Goal: Task Accomplishment & Management: Complete application form

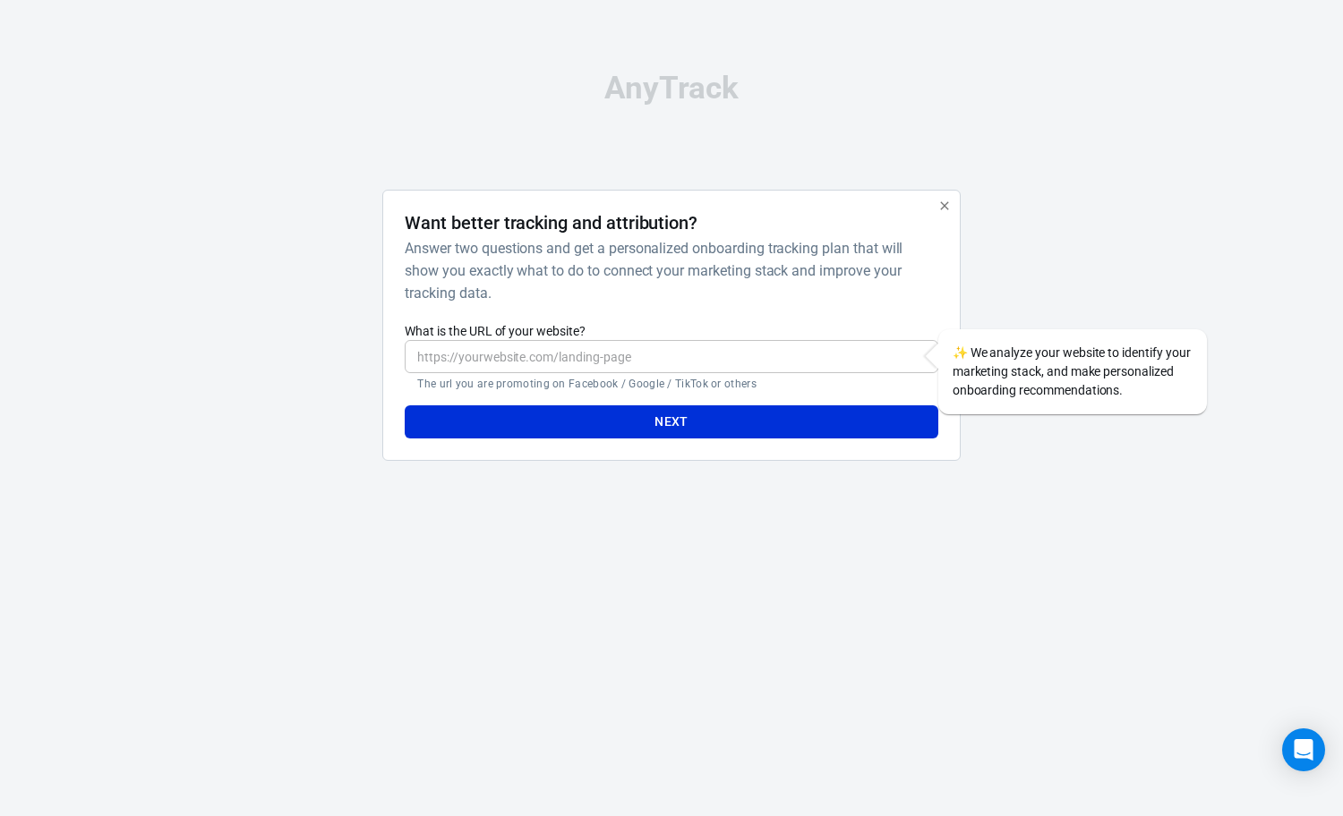
click at [550, 363] on input "What is the URL of your website?" at bounding box center [671, 356] width 533 height 33
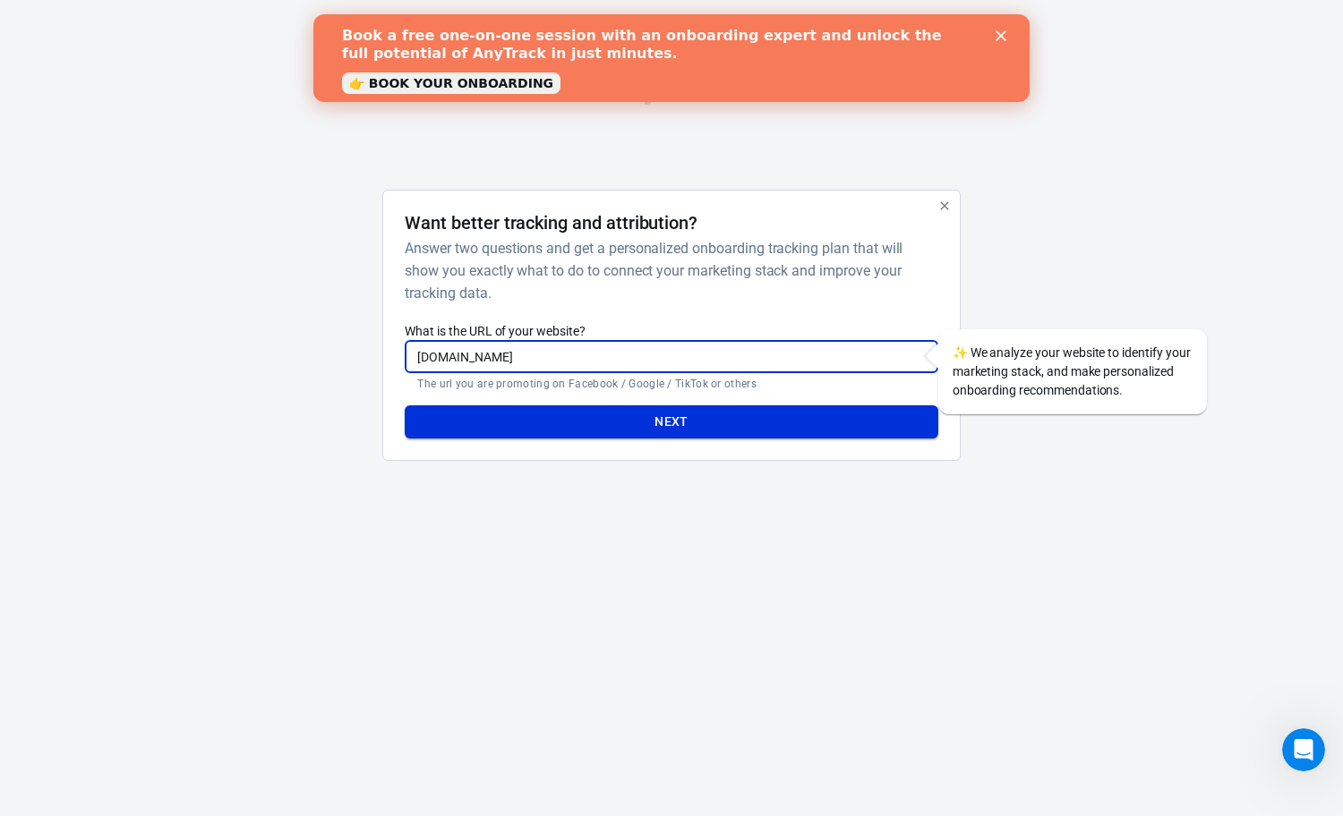
type input "[DOMAIN_NAME]"
click at [608, 426] on button "Next" at bounding box center [671, 421] width 533 height 33
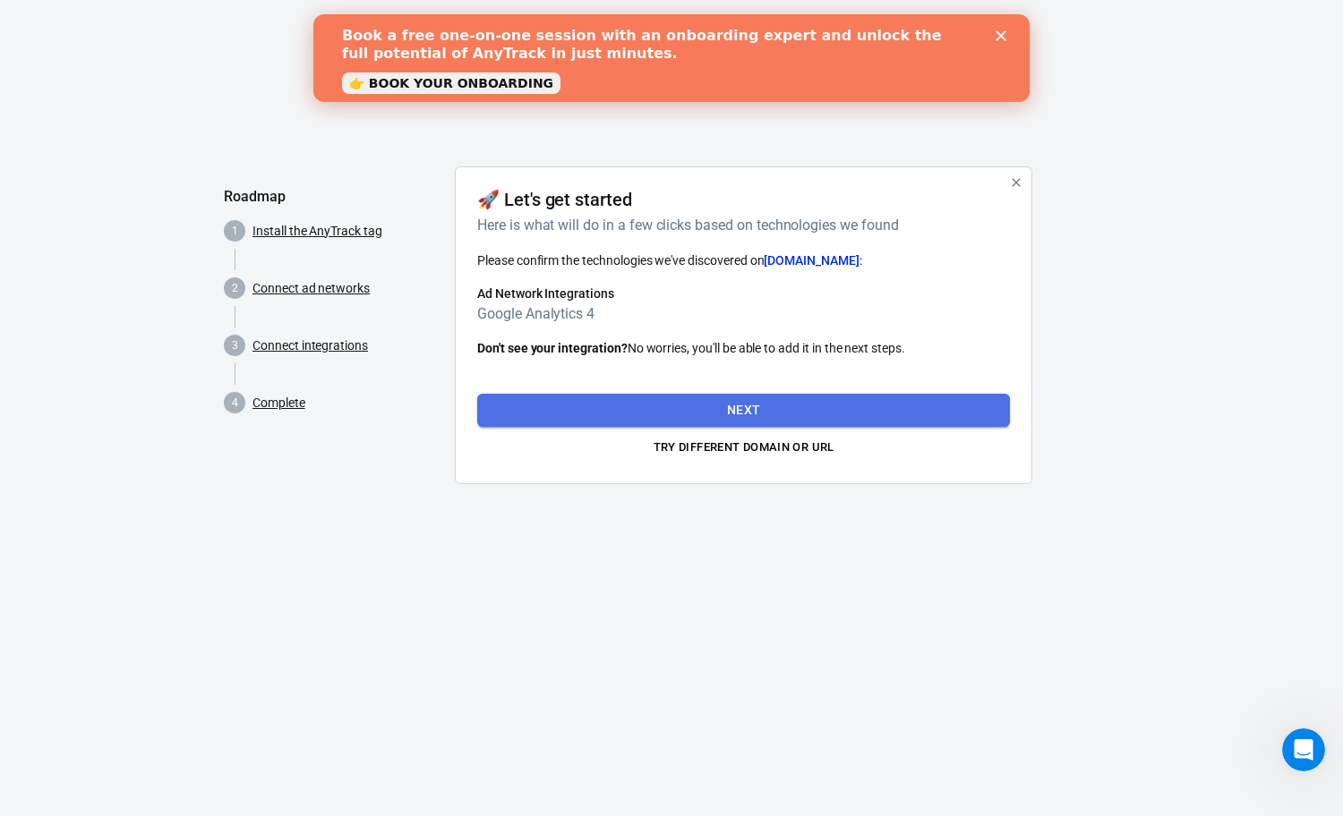
click at [759, 415] on button "Next" at bounding box center [743, 410] width 533 height 33
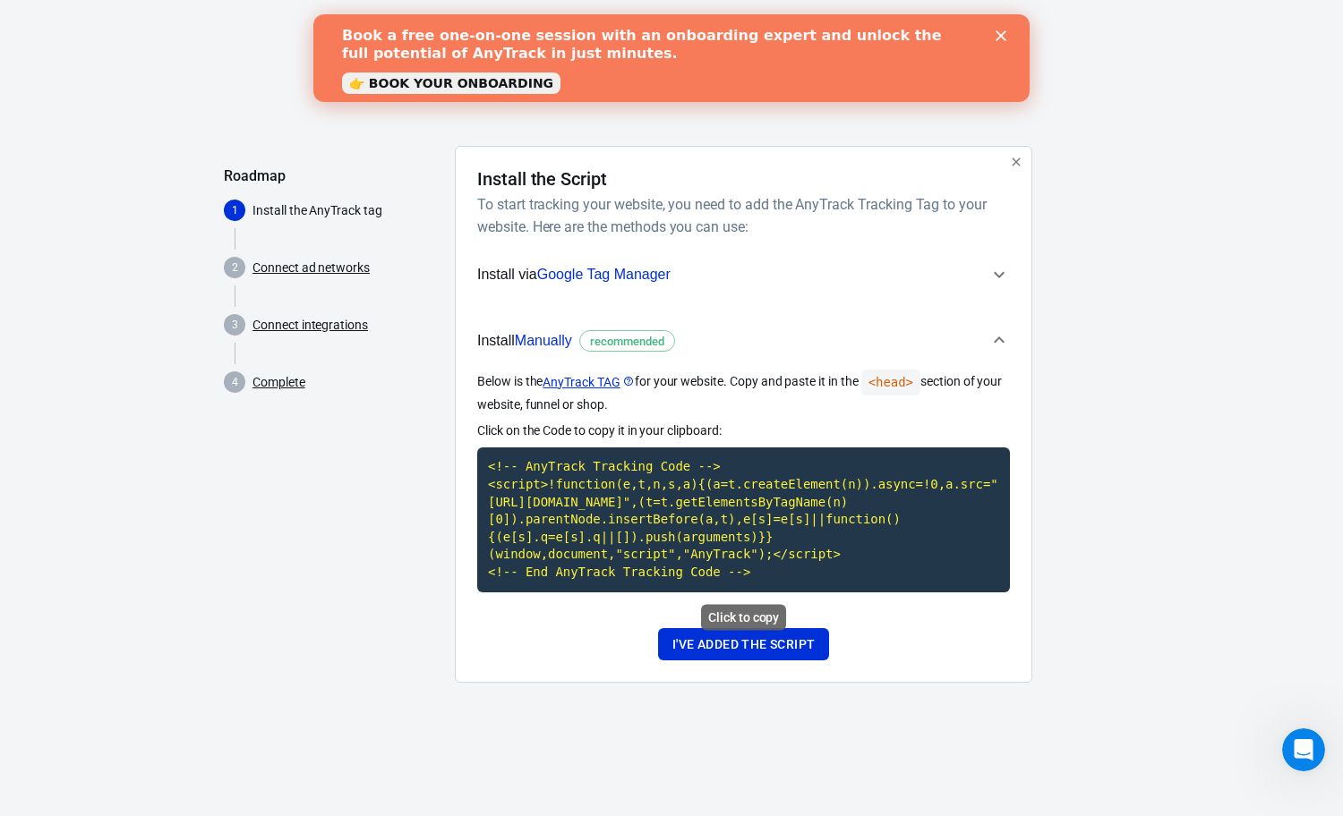
click at [650, 519] on code "<!-- AnyTrack Tracking Code --> <script>!function(e,t,n,s,a){(a=t.createElement…" at bounding box center [743, 520] width 533 height 144
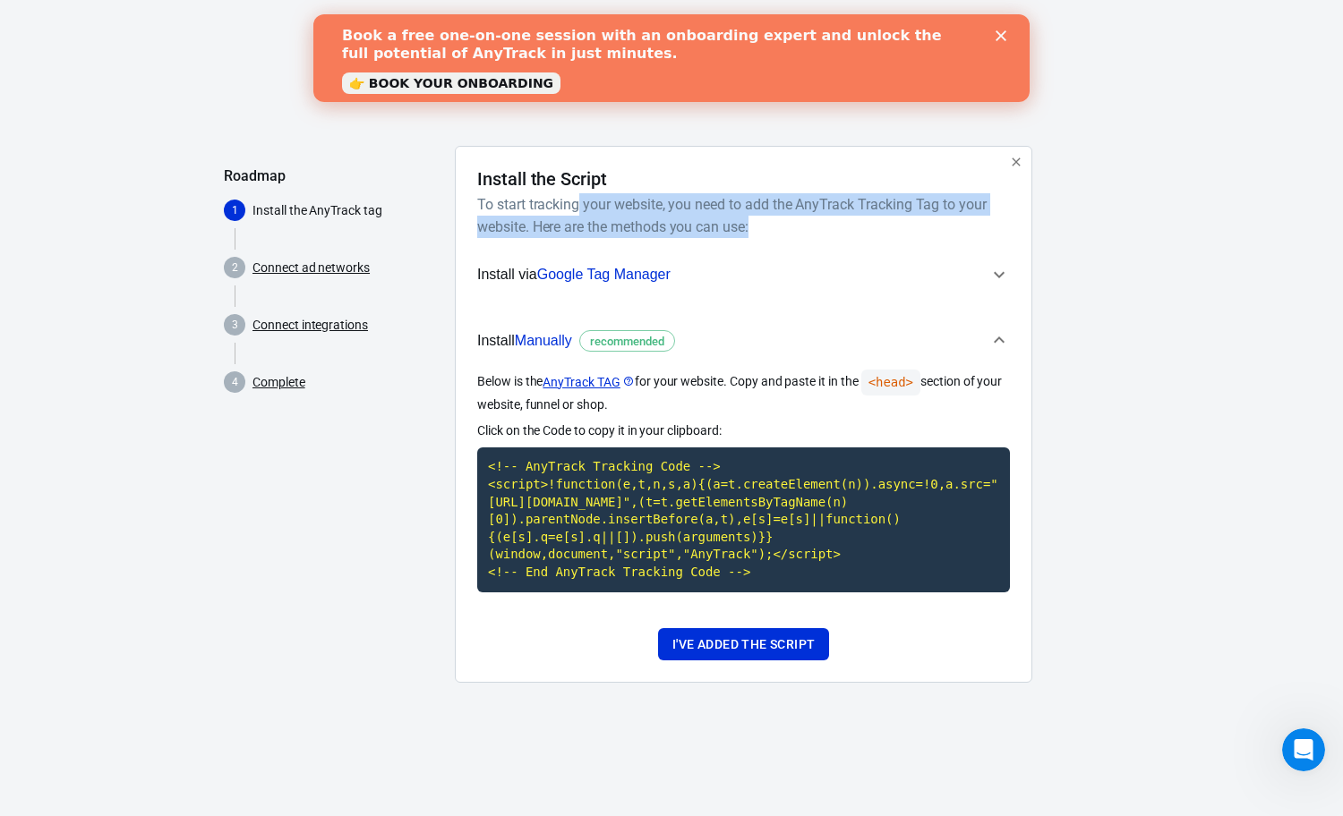
drag, startPoint x: 579, startPoint y: 209, endPoint x: 876, endPoint y: 239, distance: 298.6
click at [876, 239] on div "Install the Script To start tracking your website, you need to add the AnyTrack…" at bounding box center [743, 414] width 533 height 492
click at [288, 266] on link "Connect ad networks" at bounding box center [310, 268] width 117 height 19
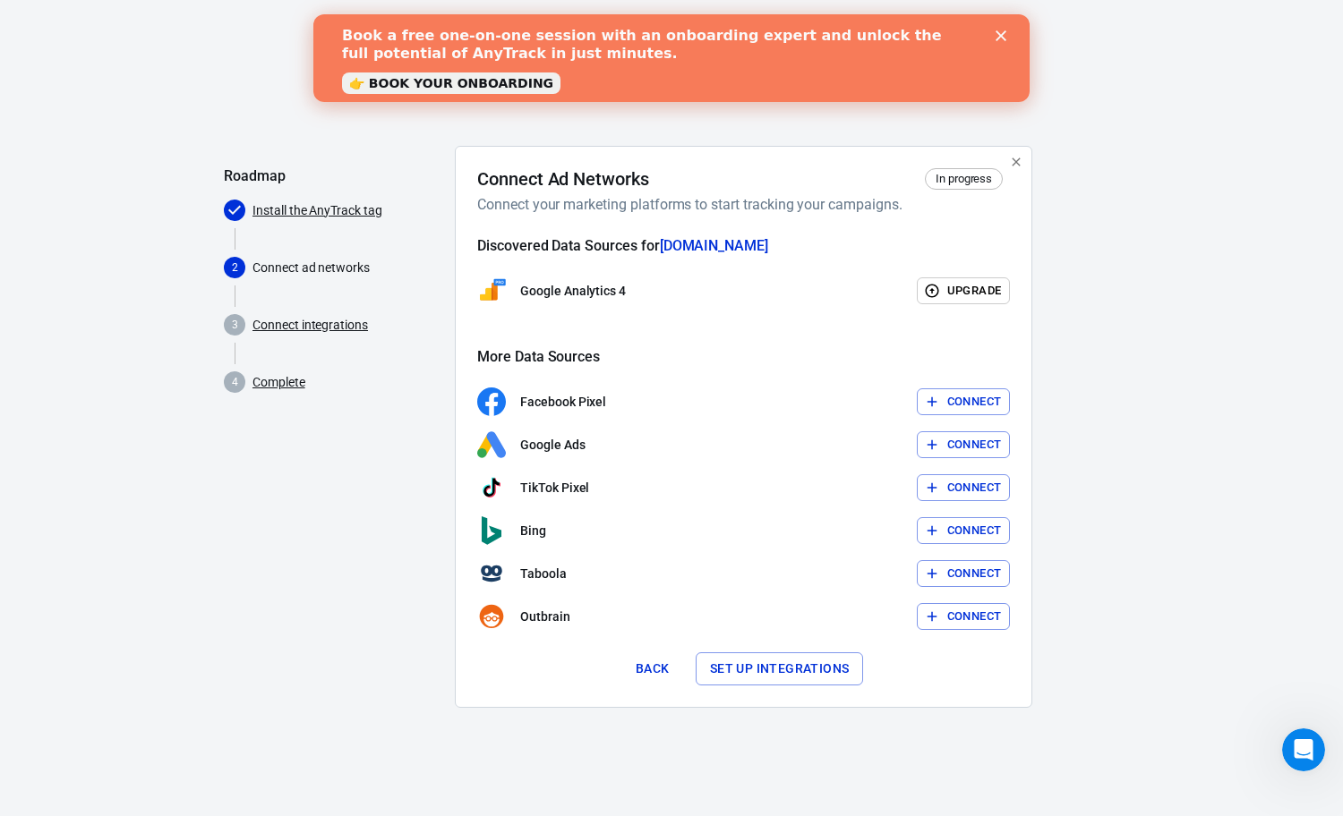
click at [961, 401] on button "Connect" at bounding box center [964, 402] width 94 height 28
click at [728, 666] on button "Set up integrations" at bounding box center [779, 668] width 168 height 33
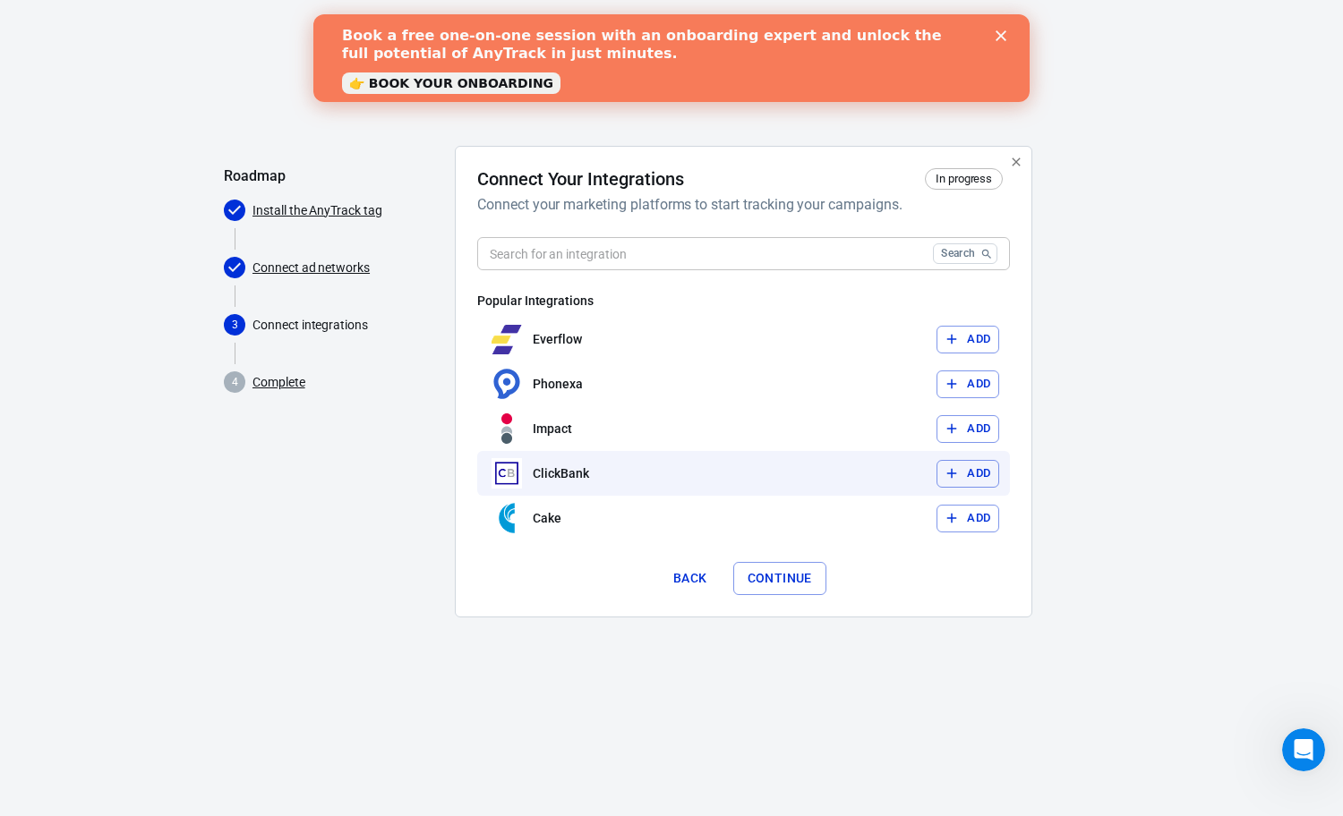
click at [563, 471] on p "ClickBank" at bounding box center [561, 474] width 56 height 19
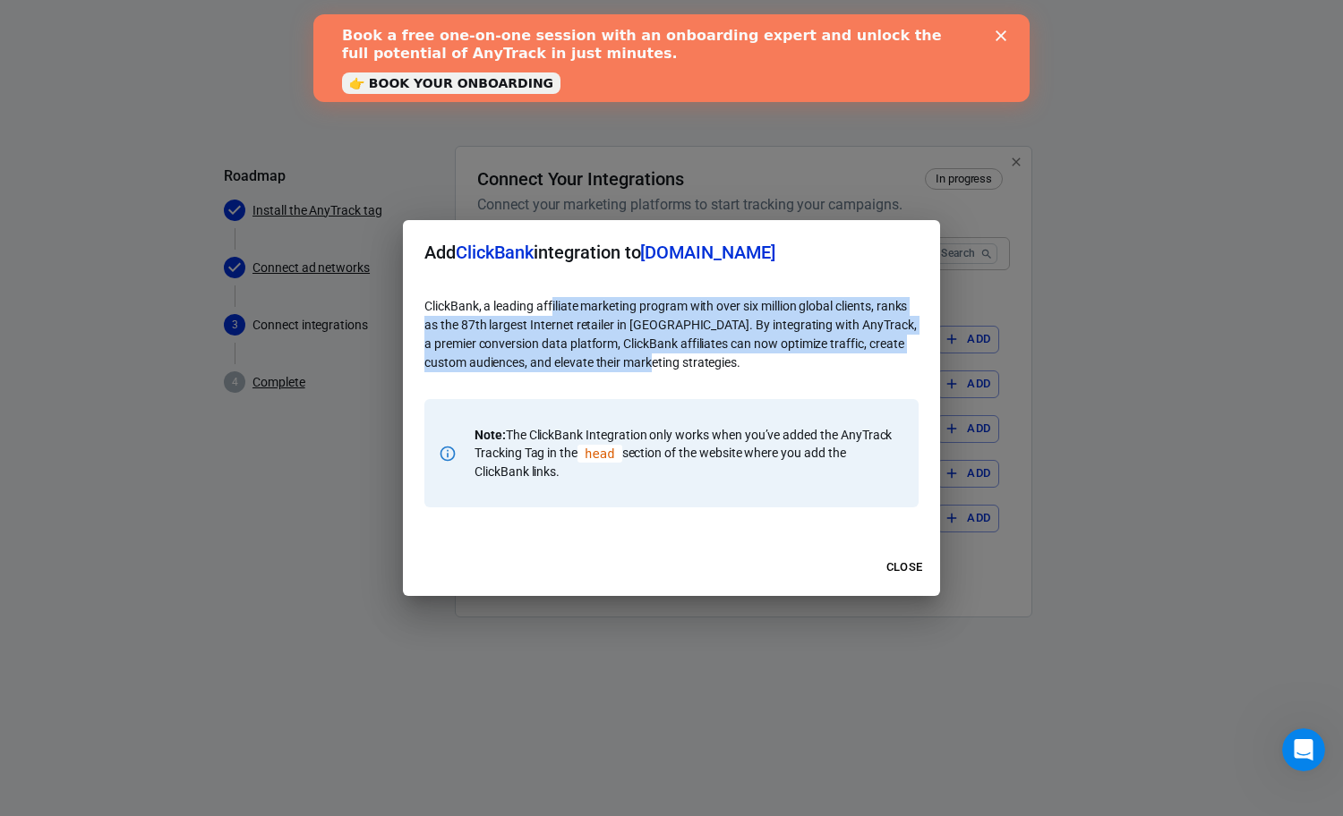
drag, startPoint x: 554, startPoint y: 310, endPoint x: 674, endPoint y: 362, distance: 130.7
click at [674, 362] on p "ClickBank, a leading affiliate marketing program with over six million global c…" at bounding box center [671, 334] width 494 height 75
